Goal: Entertainment & Leisure: Consume media (video, audio)

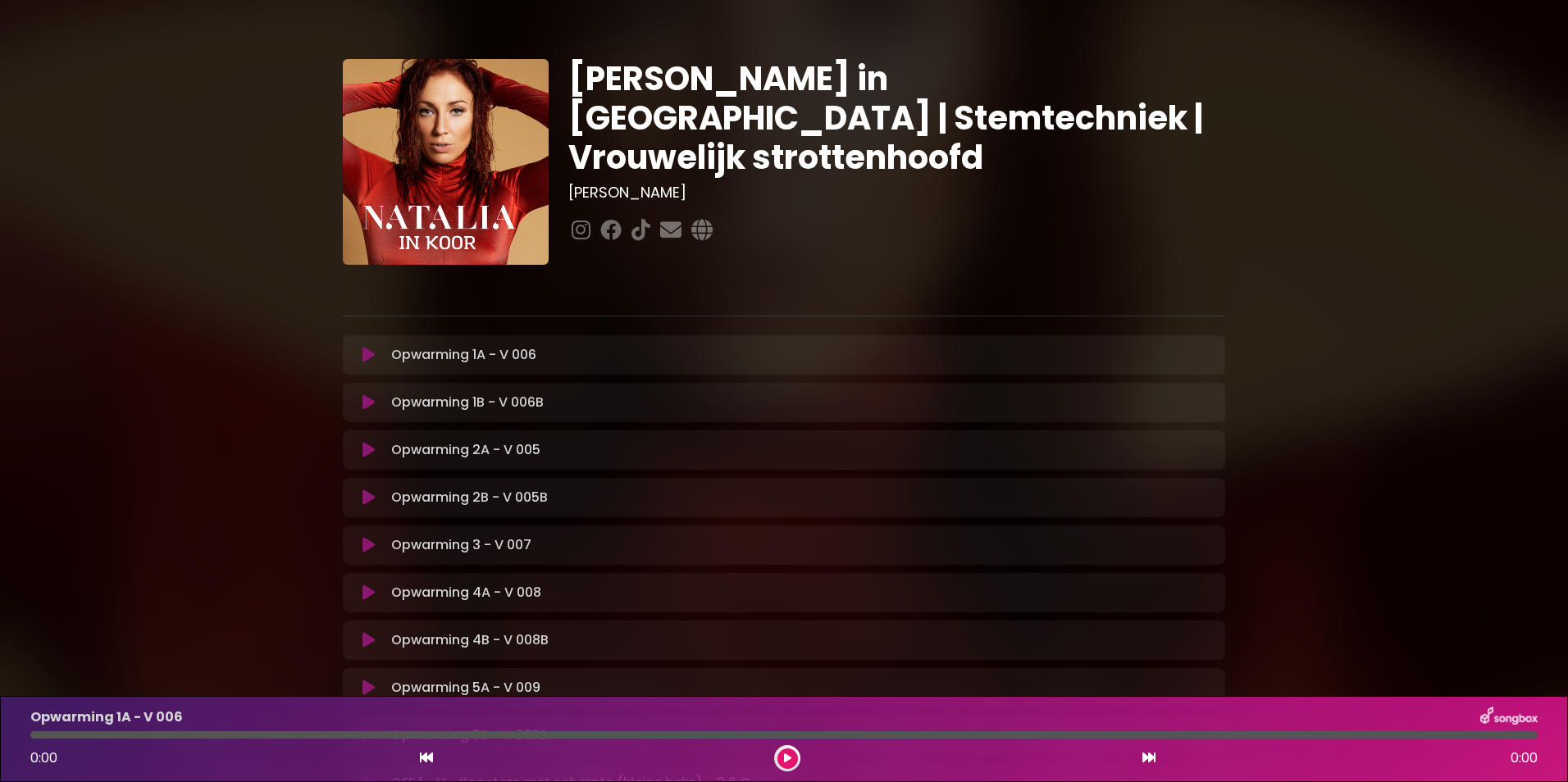
click at [366, 351] on icon at bounding box center [368, 355] width 12 height 17
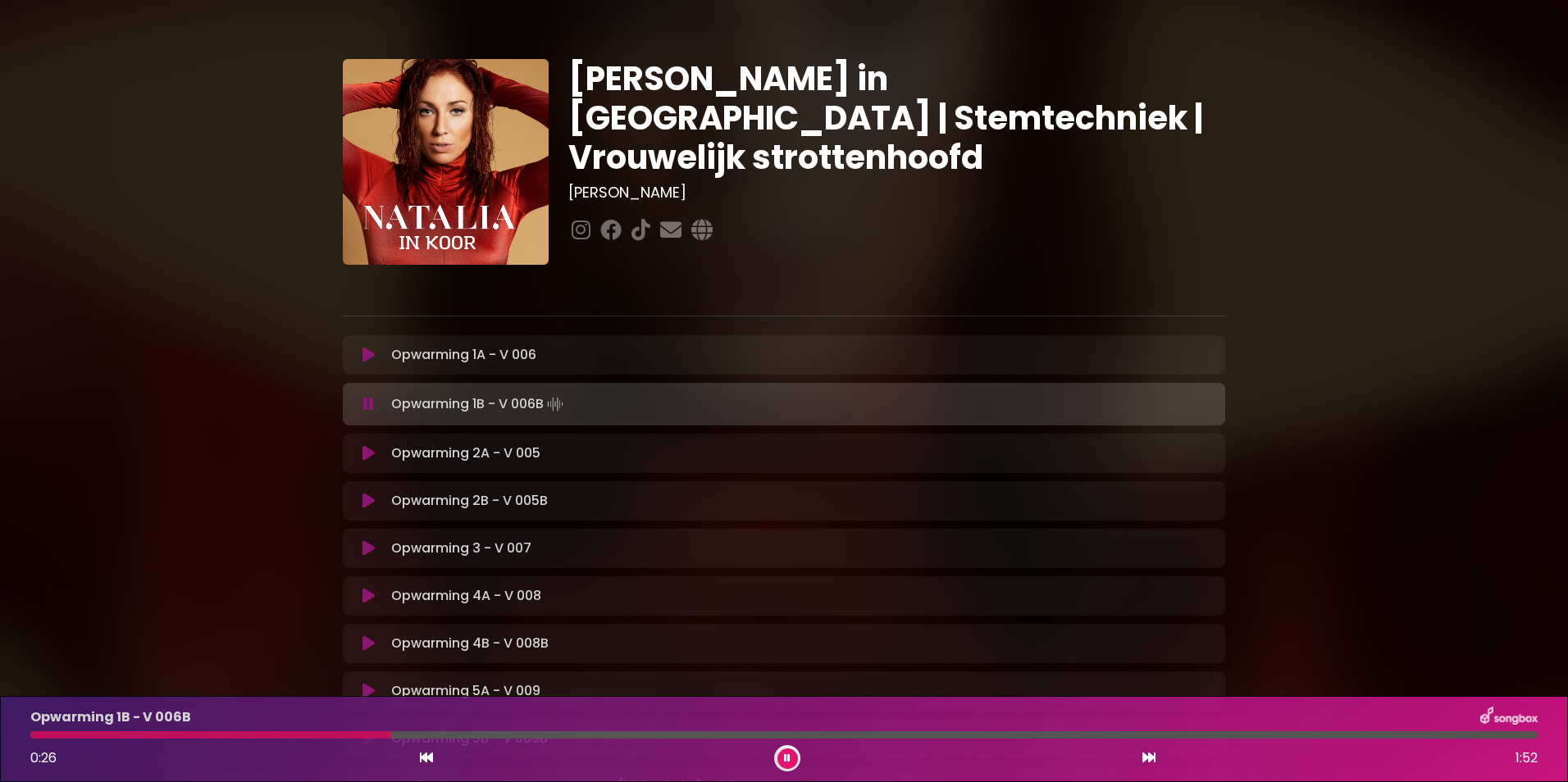
click at [366, 399] on icon at bounding box center [368, 404] width 11 height 17
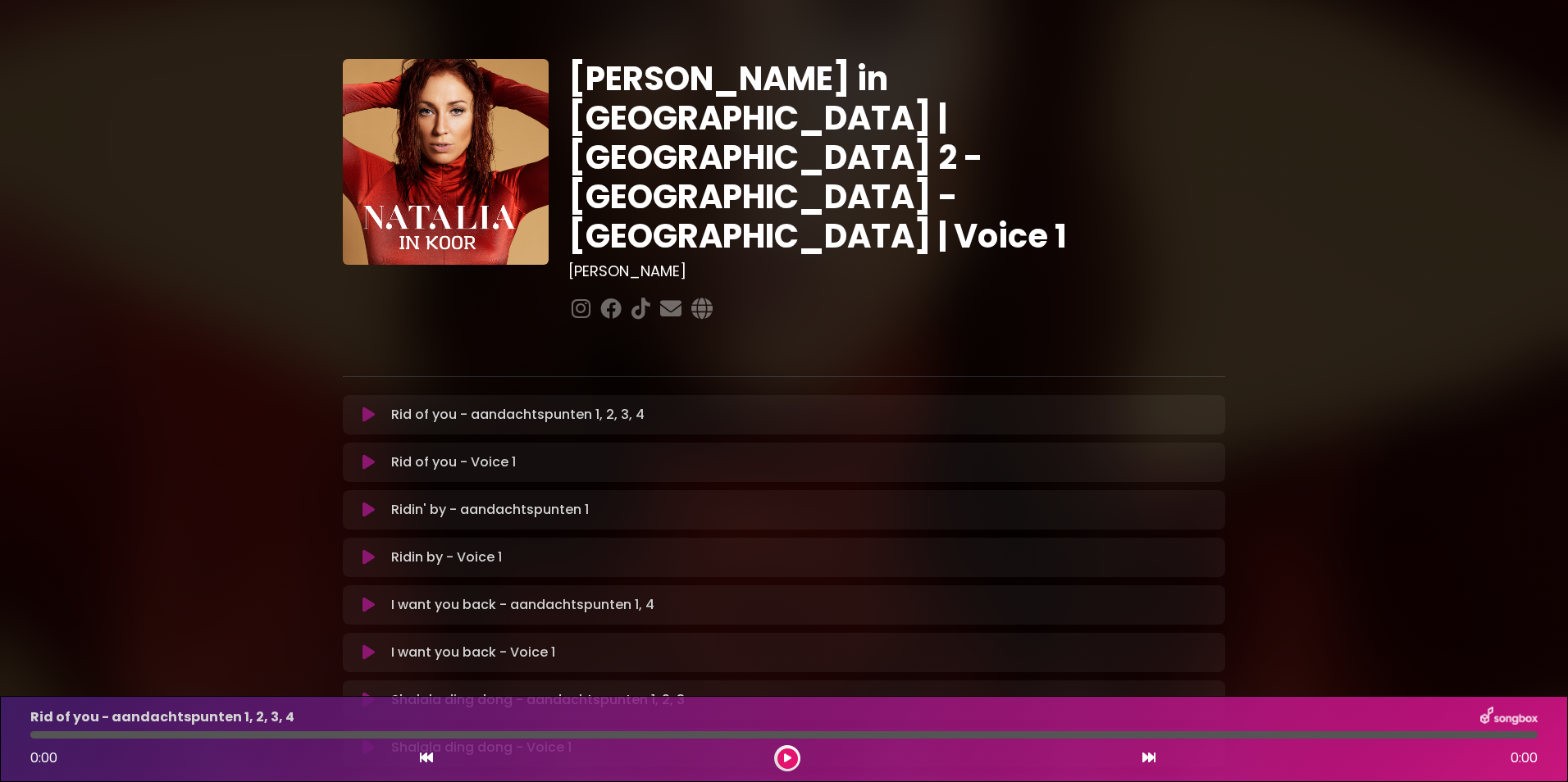
click at [367, 407] on icon at bounding box center [368, 415] width 12 height 17
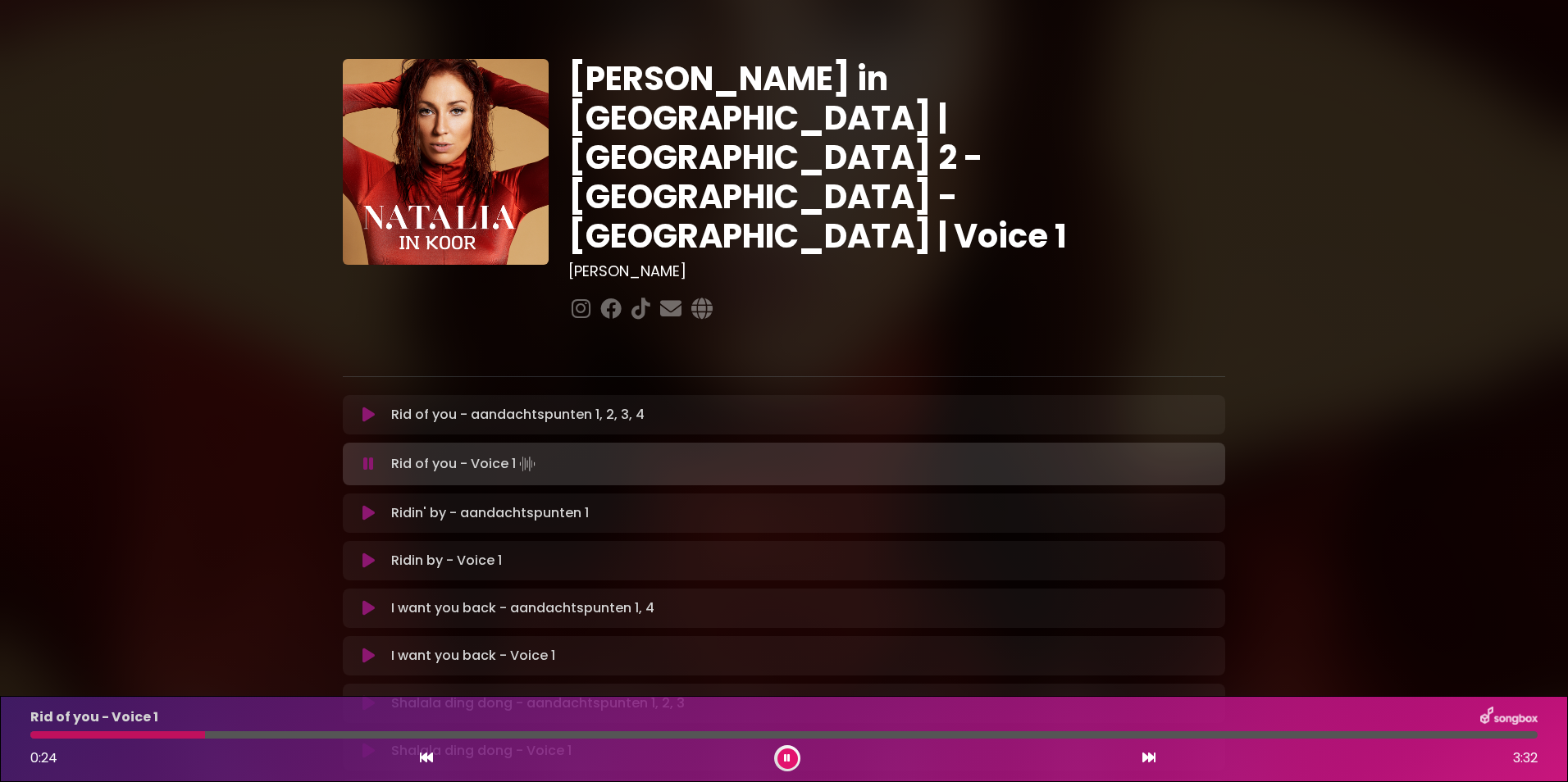
click at [88, 739] on div "Rid of you - Voice 1 0:24 3:32" at bounding box center [783, 739] width 1527 height 65
click at [79, 733] on div at bounding box center [119, 734] width 178 height 7
click at [74, 732] on div at bounding box center [56, 734] width 54 height 7
click at [55, 732] on div at bounding box center [53, 734] width 47 height 7
click at [48, 732] on div at bounding box center [43, 734] width 27 height 7
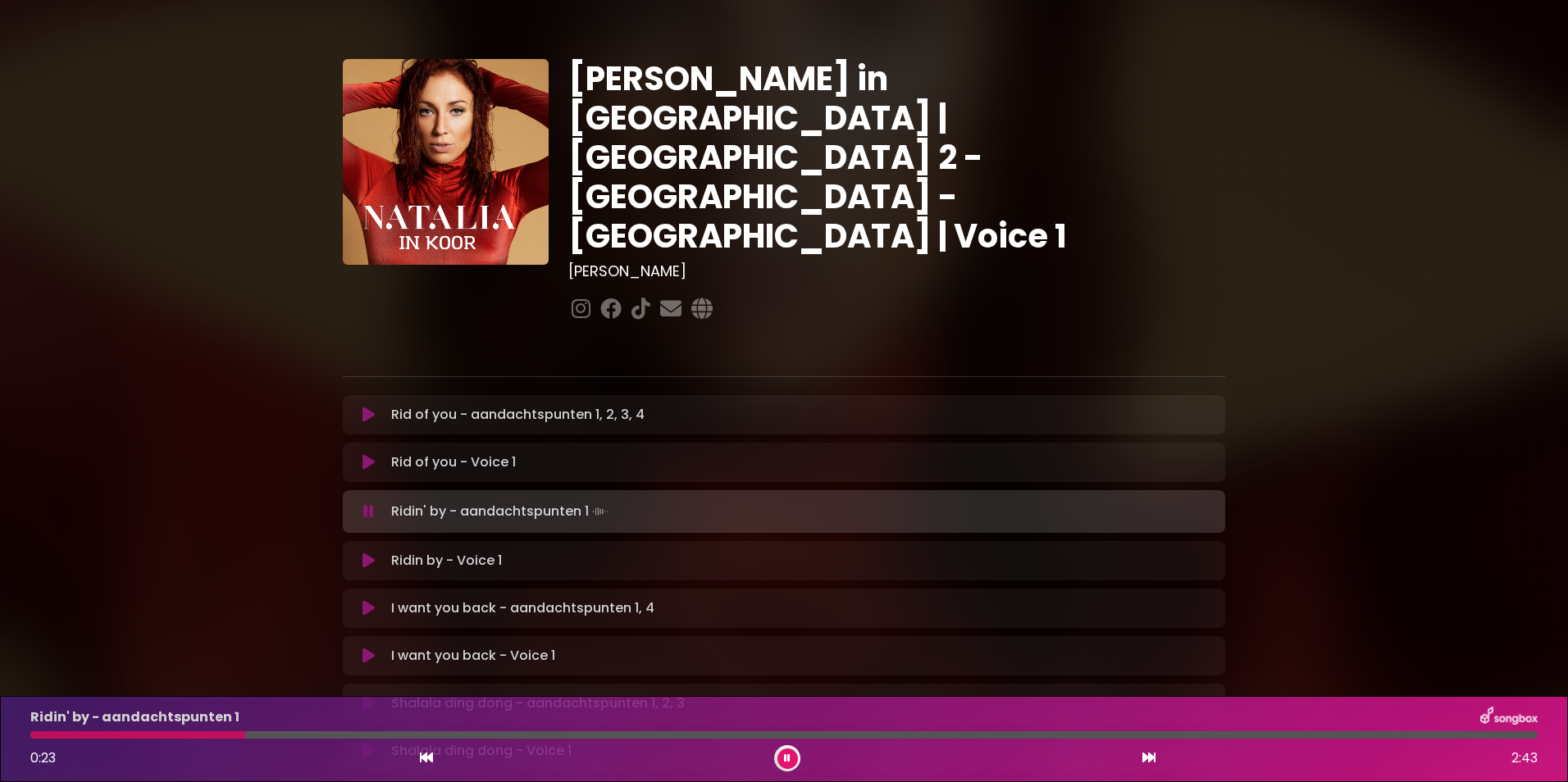
click at [364, 504] on icon at bounding box center [368, 512] width 11 height 17
